Goal: Navigation & Orientation: Find specific page/section

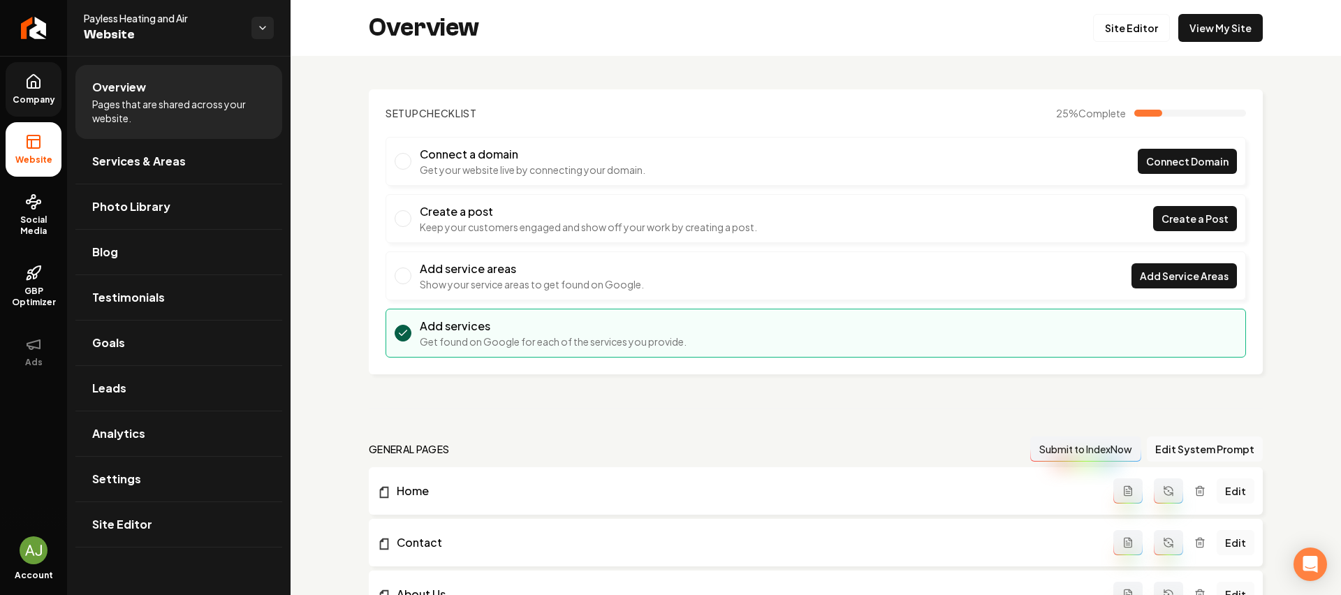
click at [26, 68] on link "Company" at bounding box center [34, 89] width 56 height 54
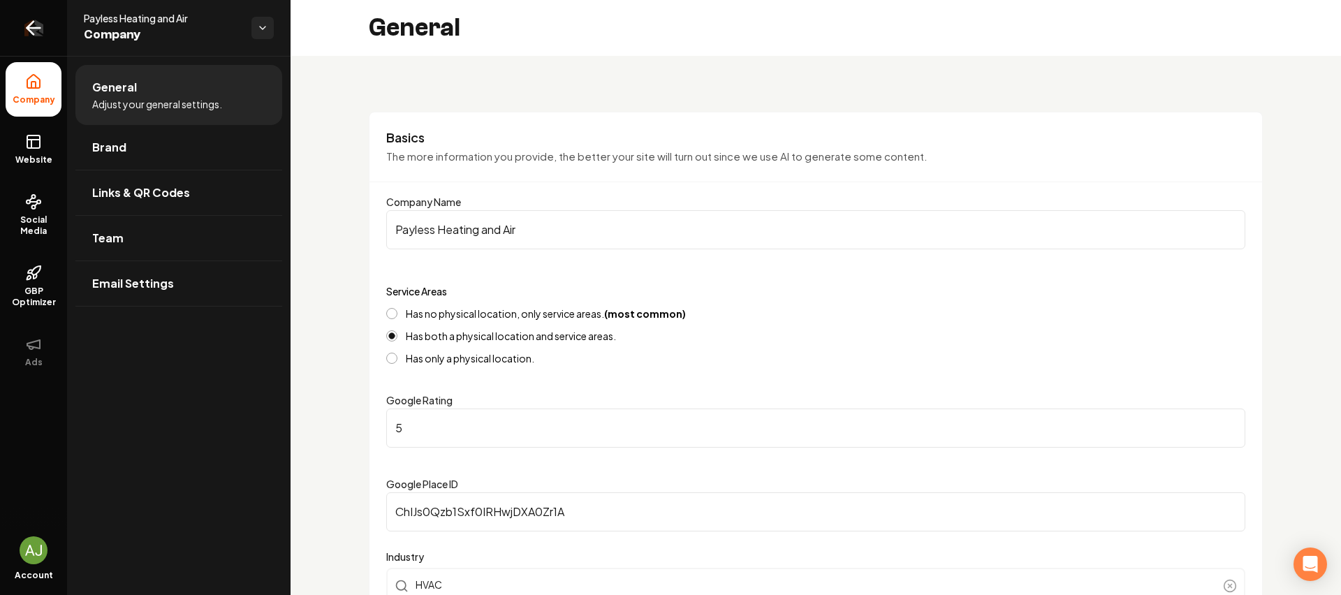
click at [36, 15] on link "Return to dashboard" at bounding box center [33, 28] width 67 height 56
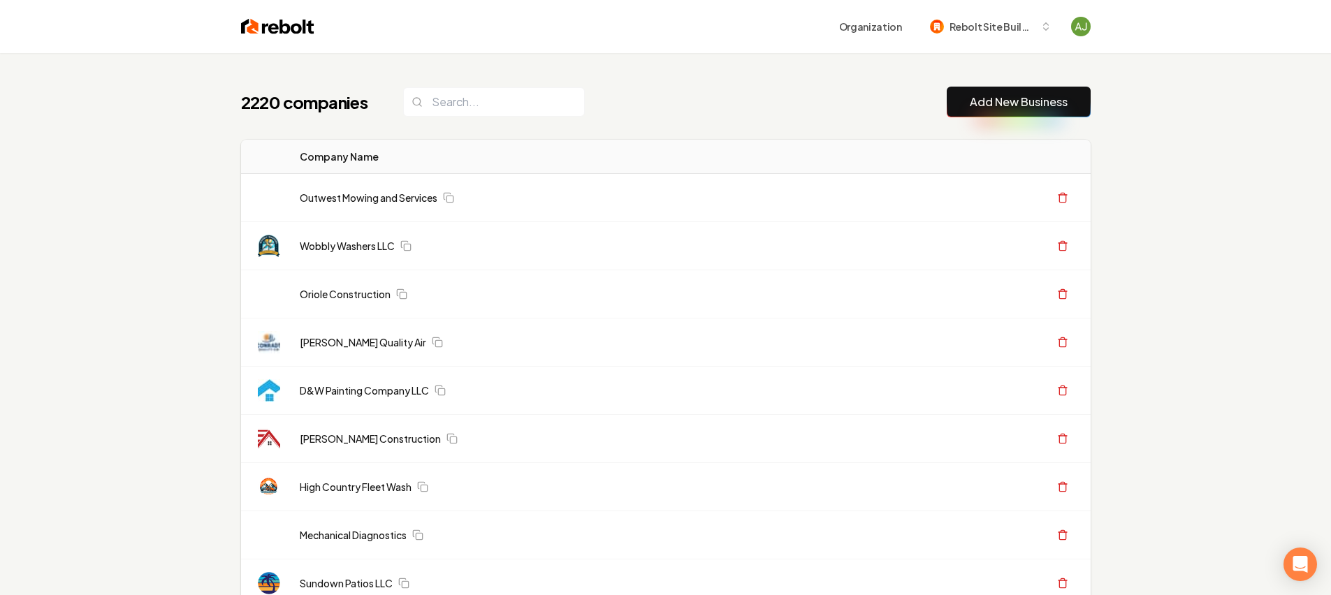
click at [462, 113] on input "search" at bounding box center [494, 101] width 182 height 29
click at [465, 108] on input "search" at bounding box center [494, 101] width 182 height 29
paste input "X-stream Drain & Excavating"
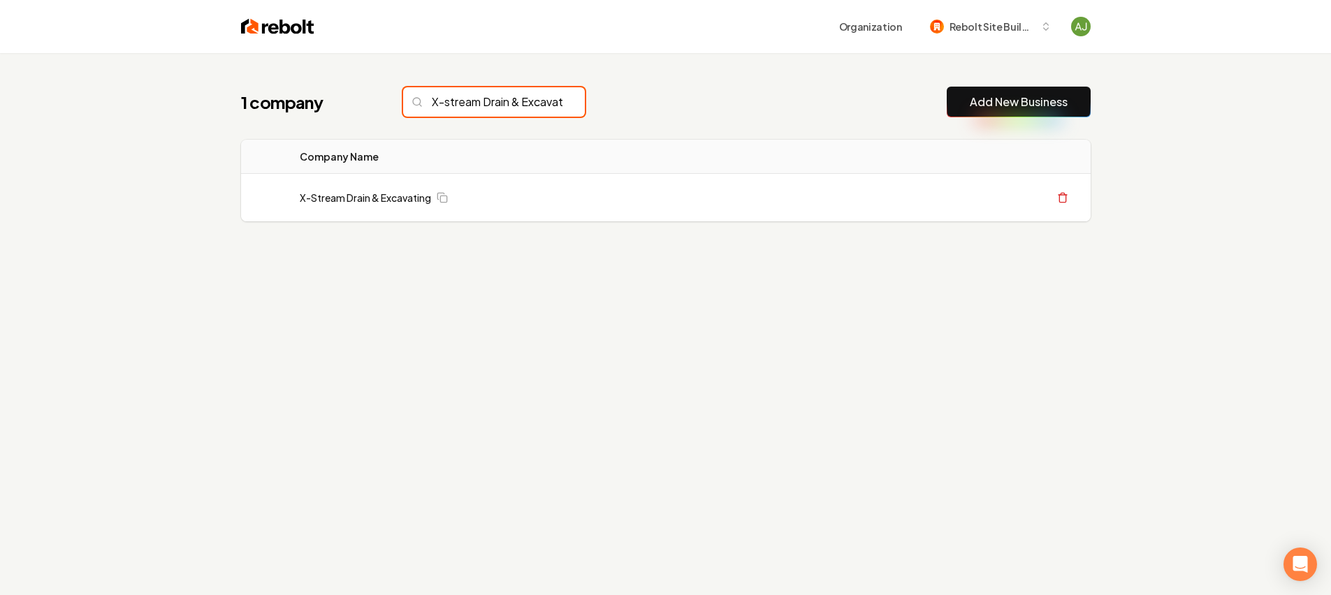
scroll to position [0, 41]
type input "X-stream Drain & Excavating"
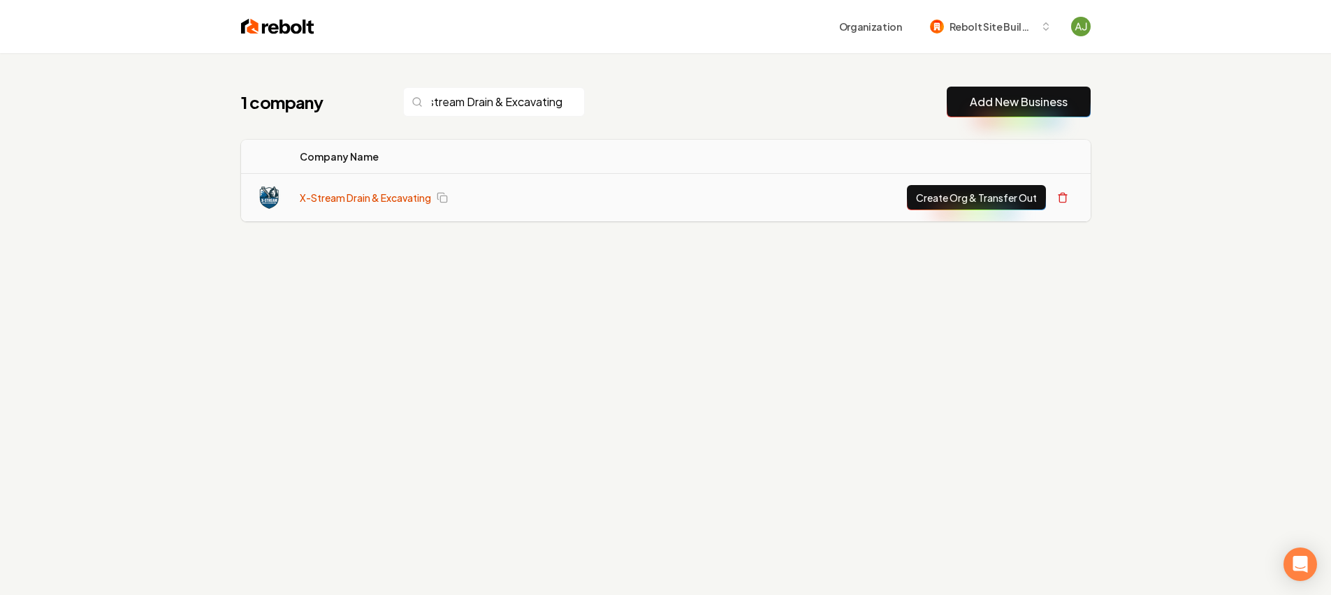
click at [399, 198] on link "X-Stream Drain & Excavating" at bounding box center [365, 198] width 131 height 14
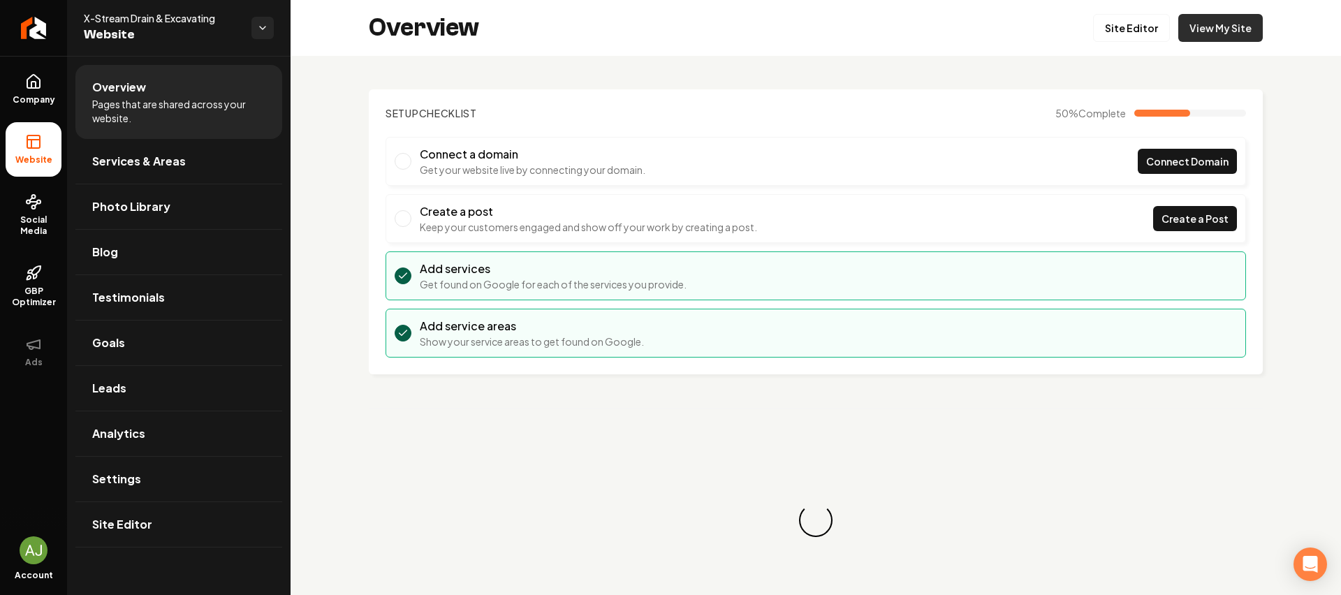
click at [1222, 22] on link "View My Site" at bounding box center [1220, 28] width 85 height 28
